Goal: Check status: Check status

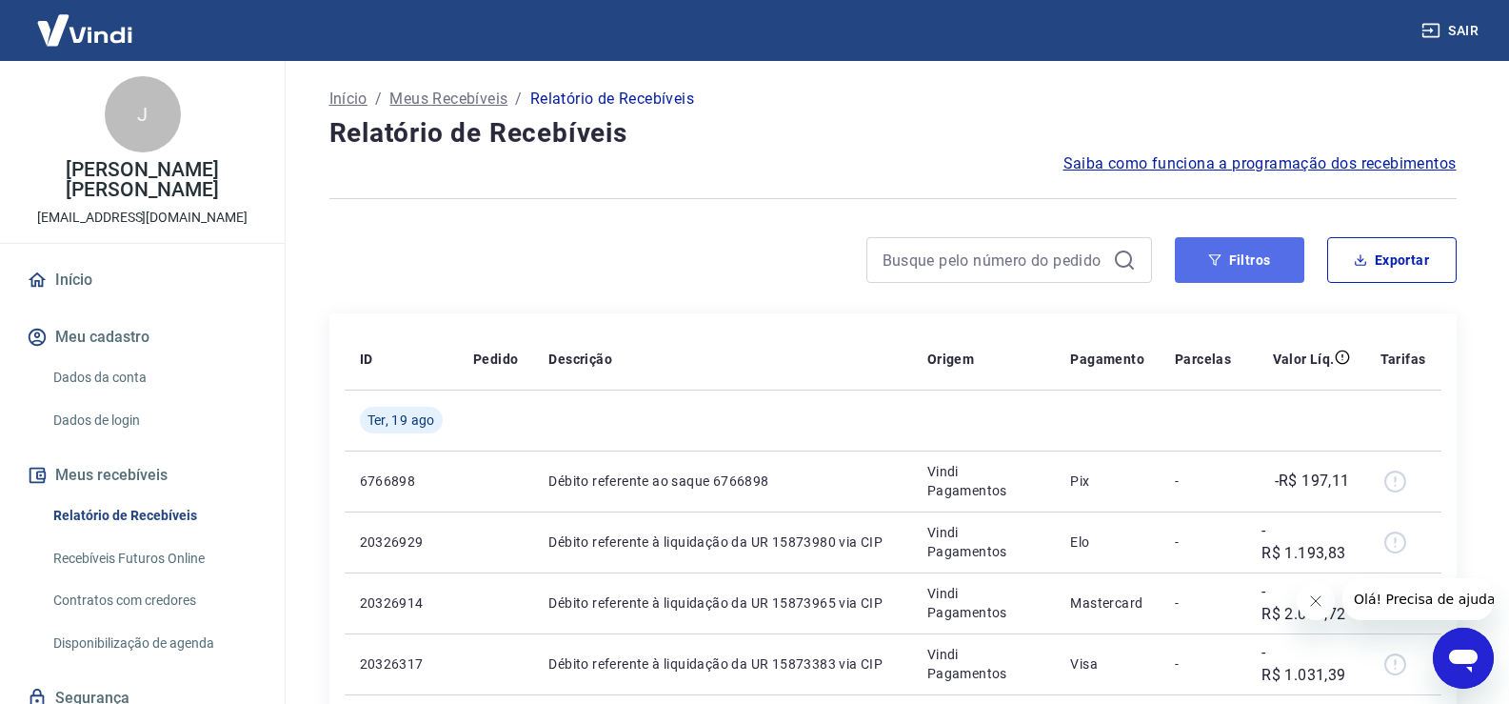
click at [1232, 260] on button "Filtros" at bounding box center [1239, 260] width 129 height 46
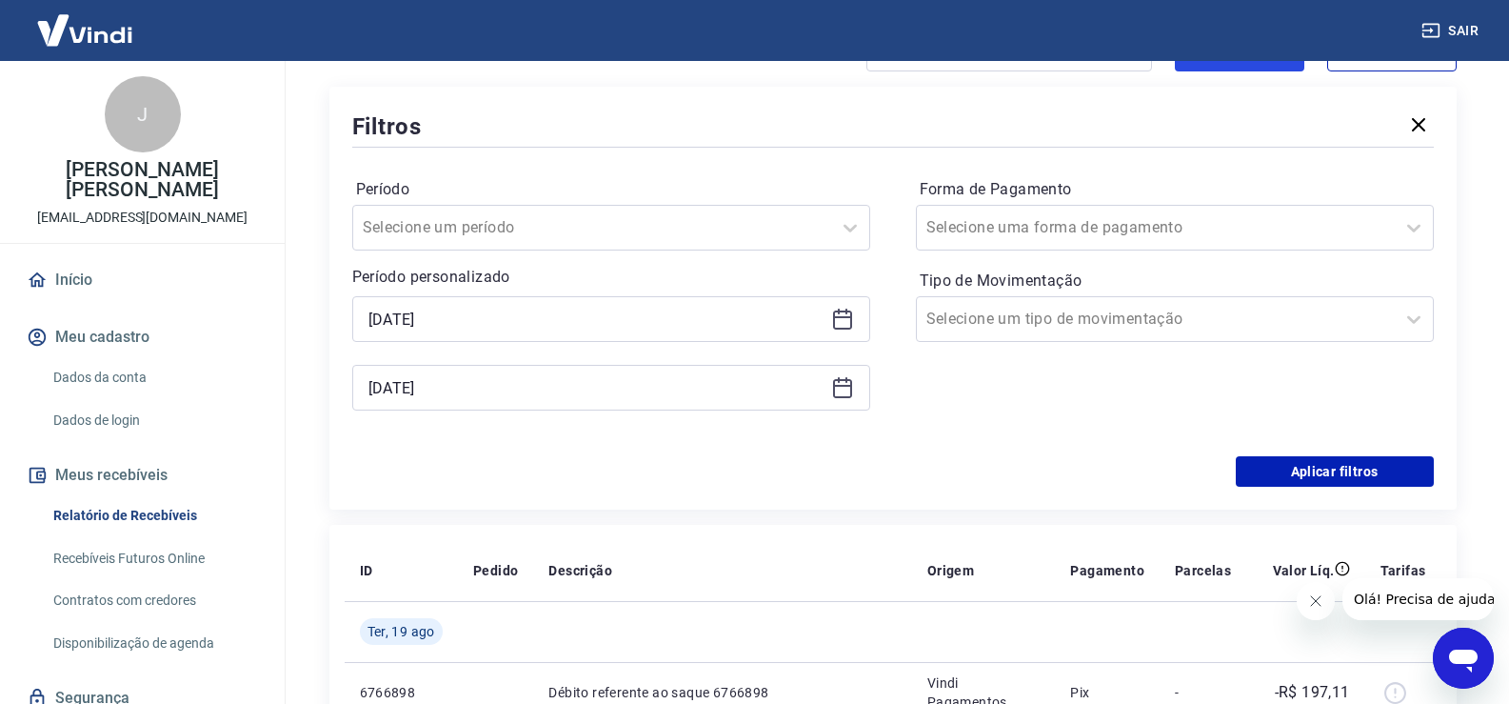
scroll to position [286, 0]
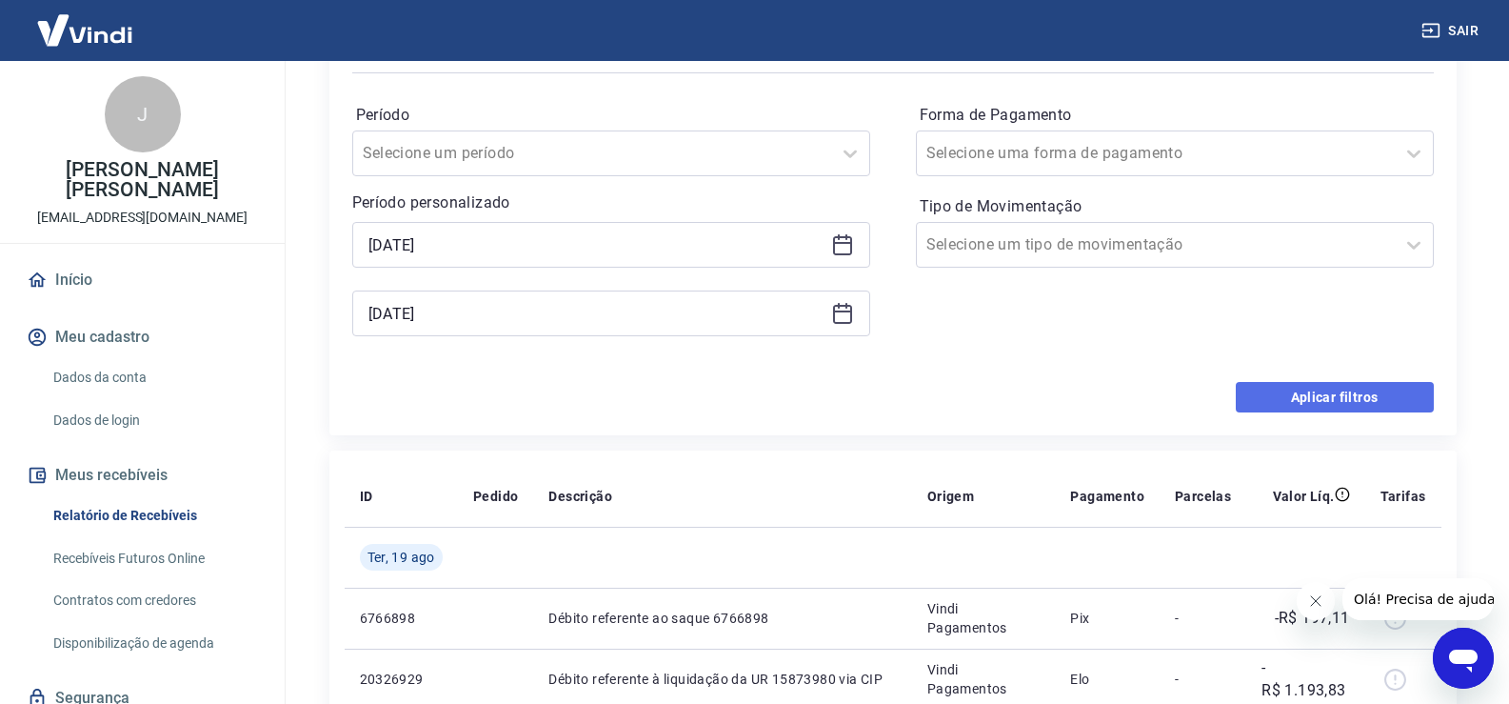
click at [1293, 400] on button "Aplicar filtros" at bounding box center [1335, 397] width 198 height 30
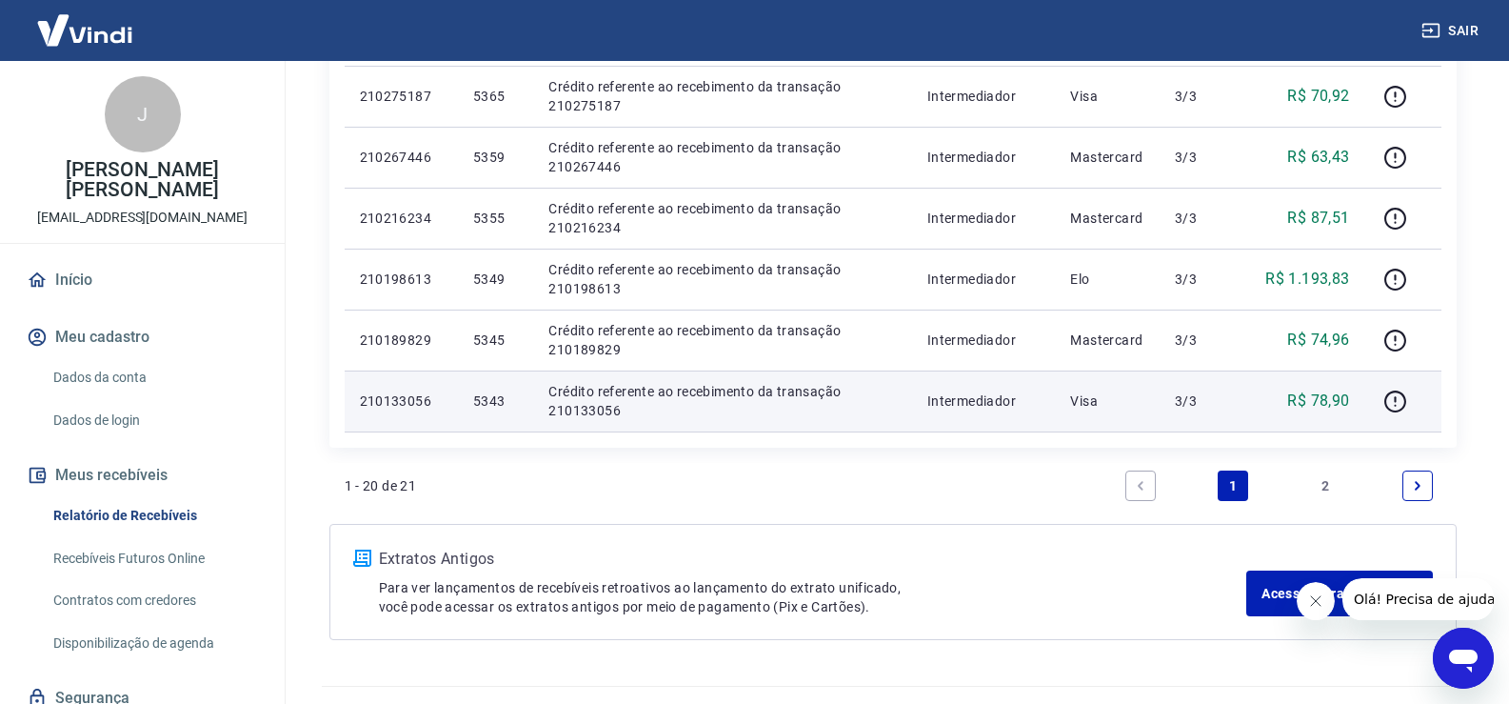
scroll to position [1279, 0]
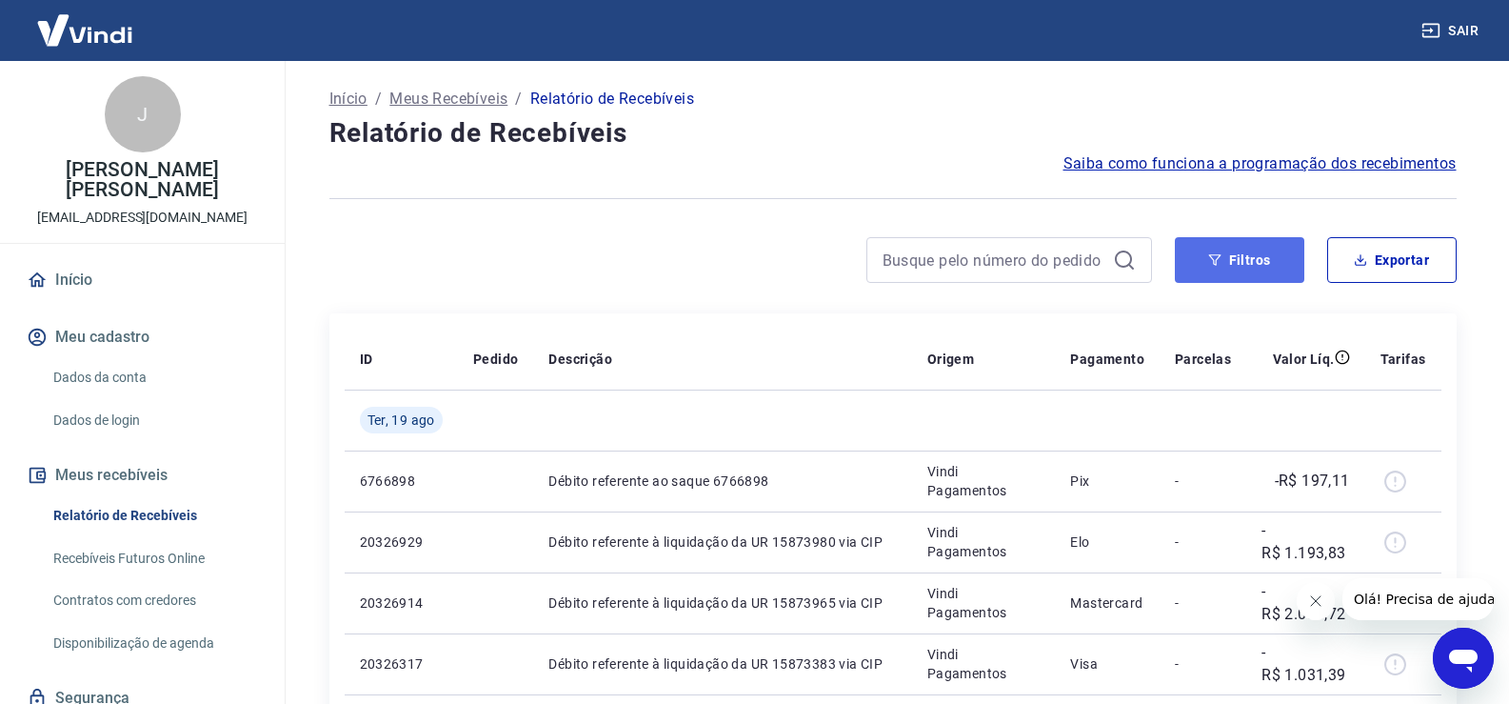
click at [1199, 261] on button "Filtros" at bounding box center [1239, 260] width 129 height 46
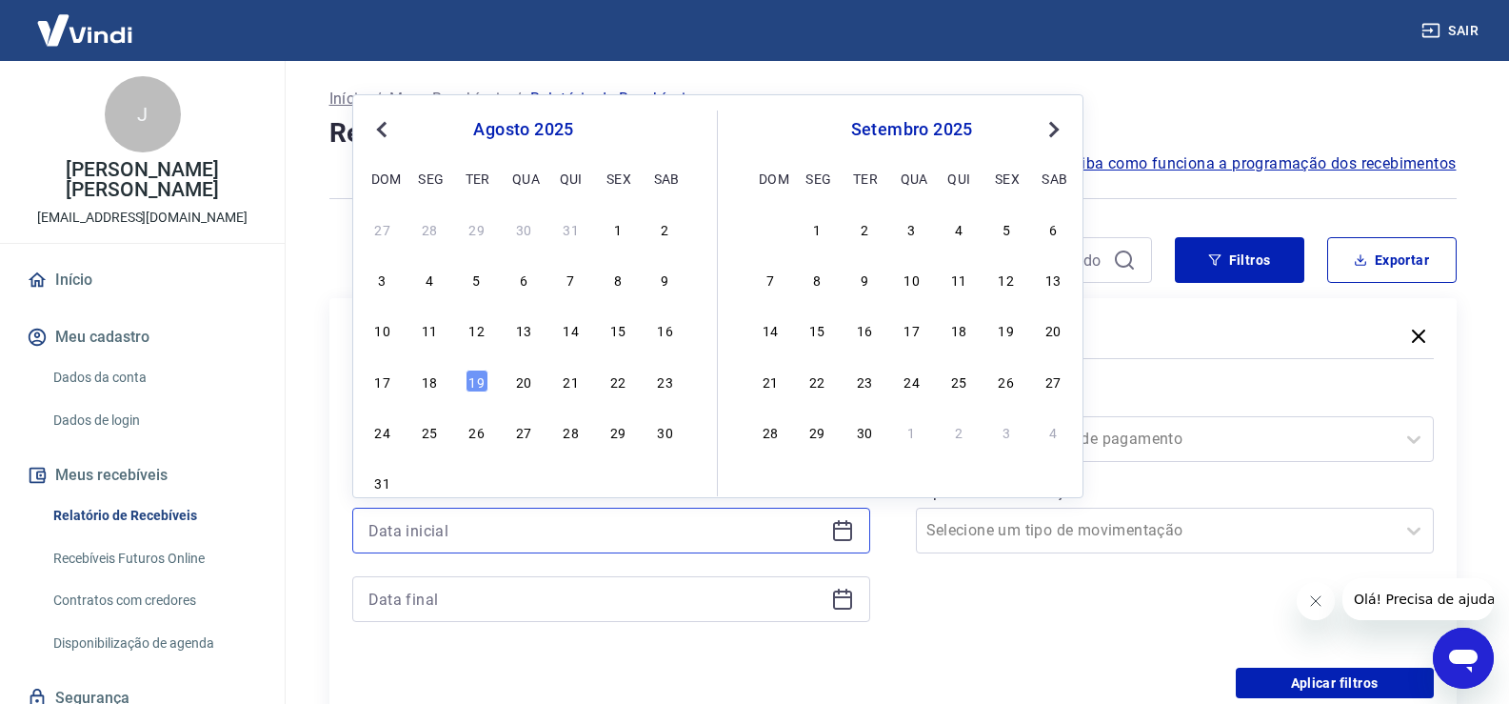
click at [473, 529] on input at bounding box center [595, 530] width 455 height 29
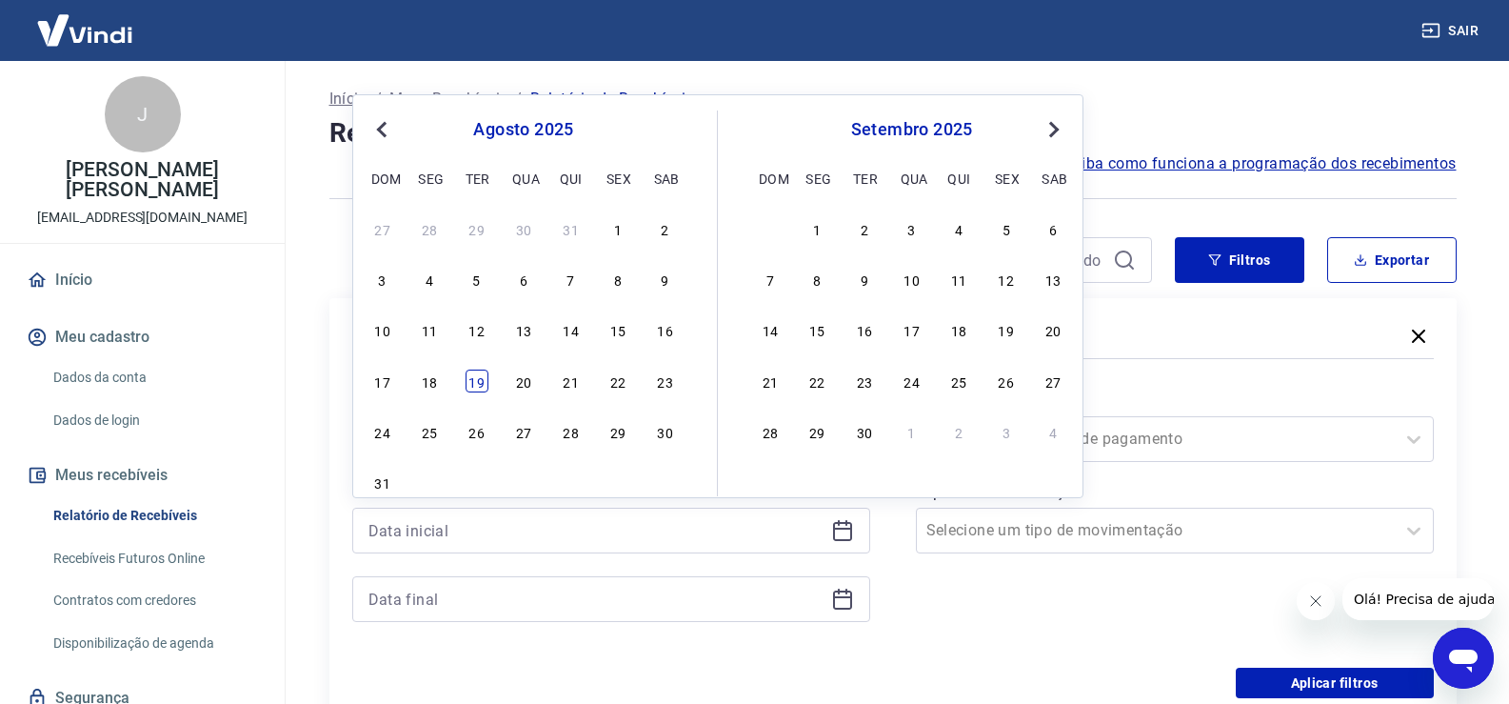
click at [474, 380] on div "19" at bounding box center [477, 380] width 23 height 23
type input "[DATE]"
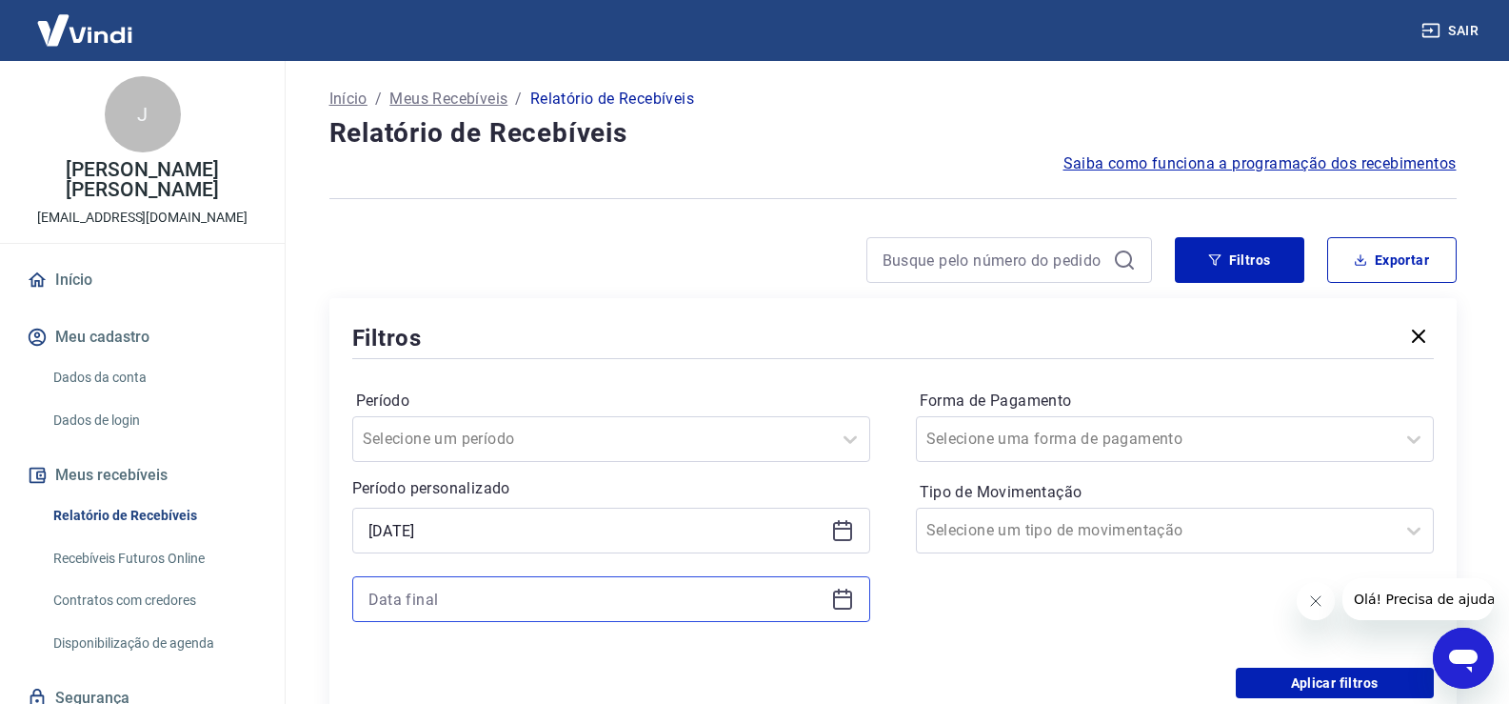
click at [449, 594] on input at bounding box center [595, 599] width 455 height 29
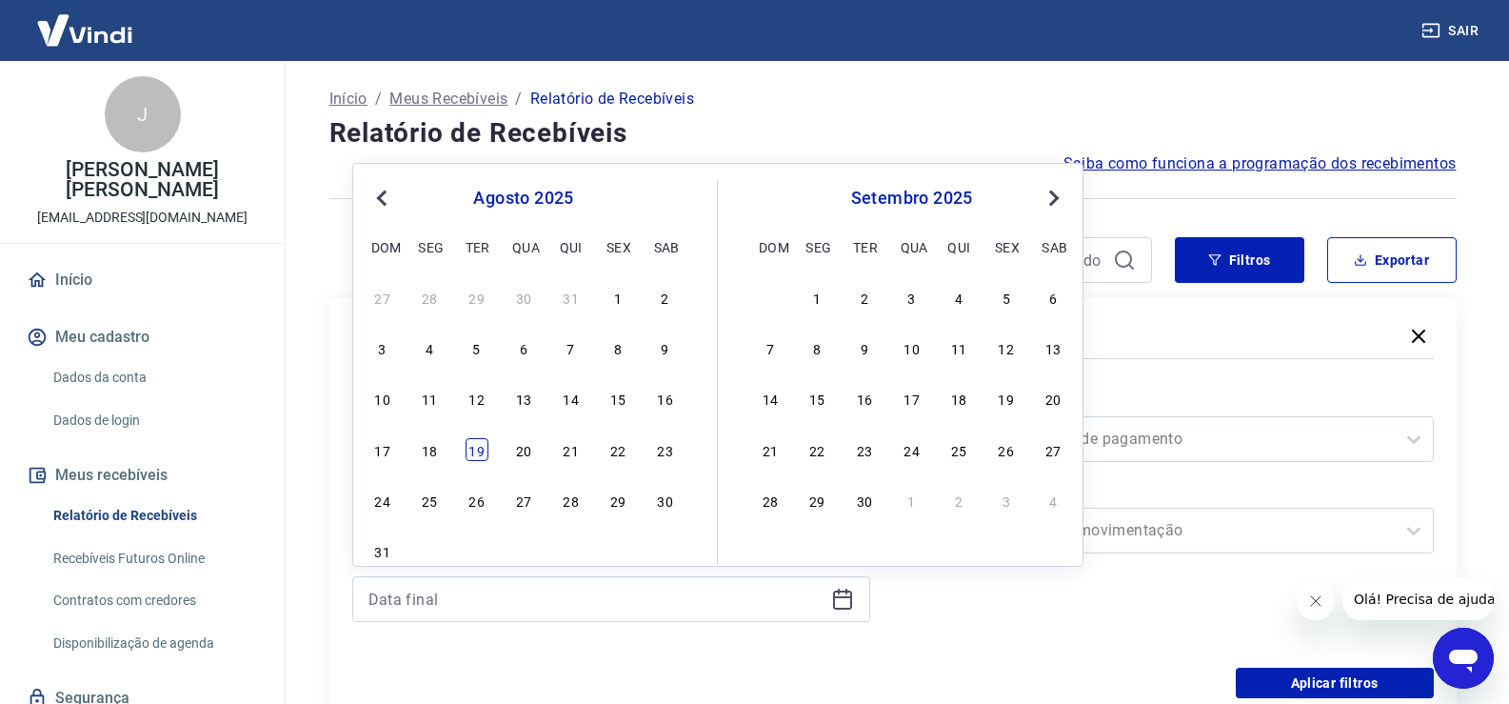
click at [479, 444] on div "19" at bounding box center [477, 449] width 23 height 23
type input "[DATE]"
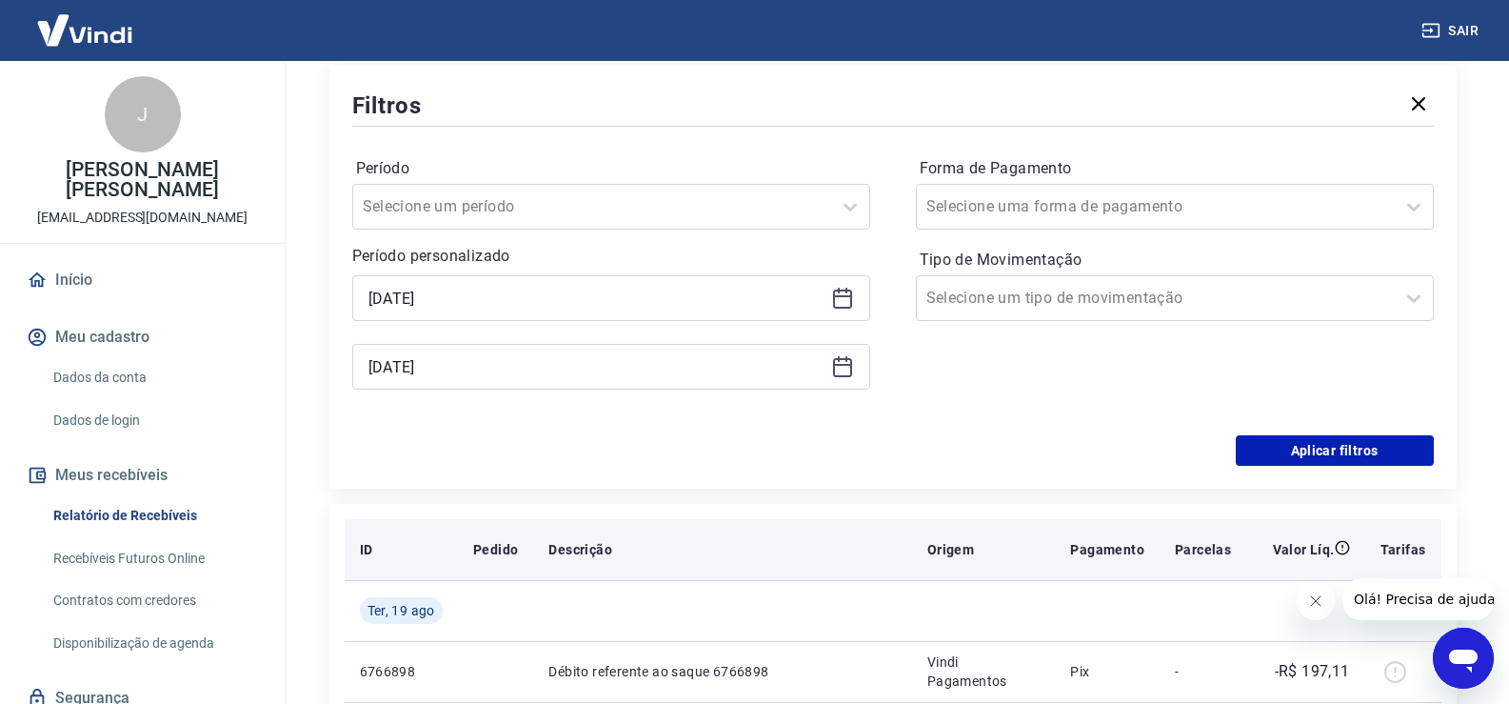
scroll to position [286, 0]
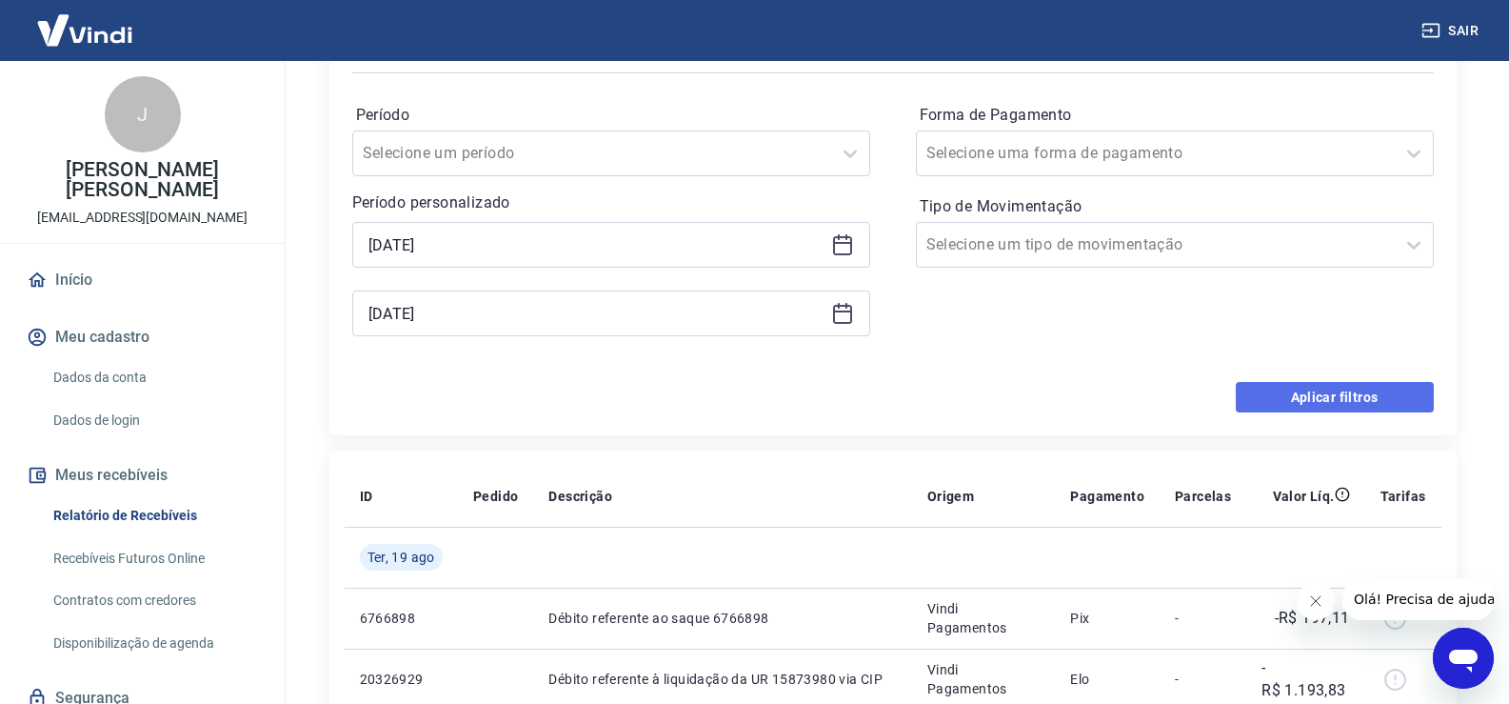
click at [1363, 395] on button "Aplicar filtros" at bounding box center [1335, 397] width 198 height 30
